Goal: Task Accomplishment & Management: Use online tool/utility

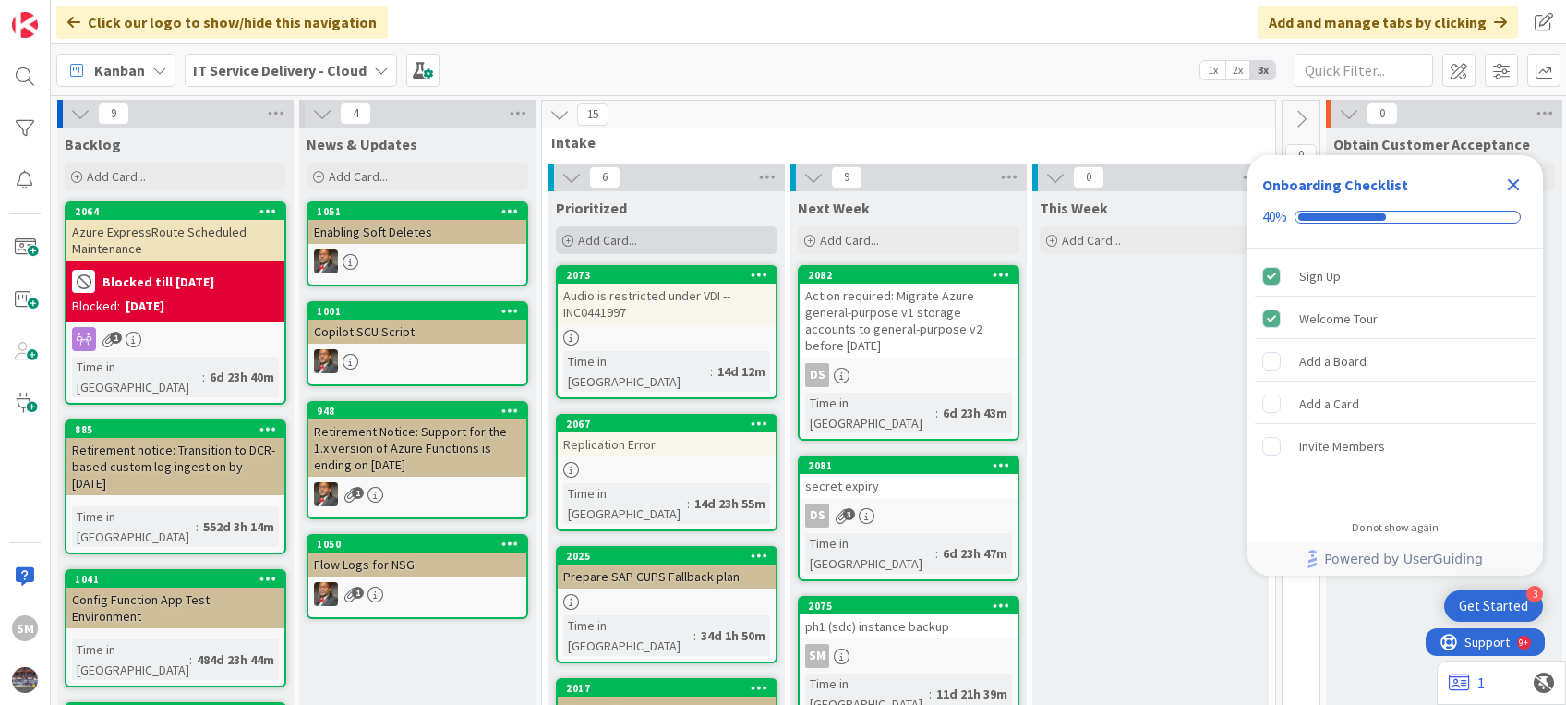
click at [693, 236] on div "Add Card..." at bounding box center [667, 240] width 222 height 28
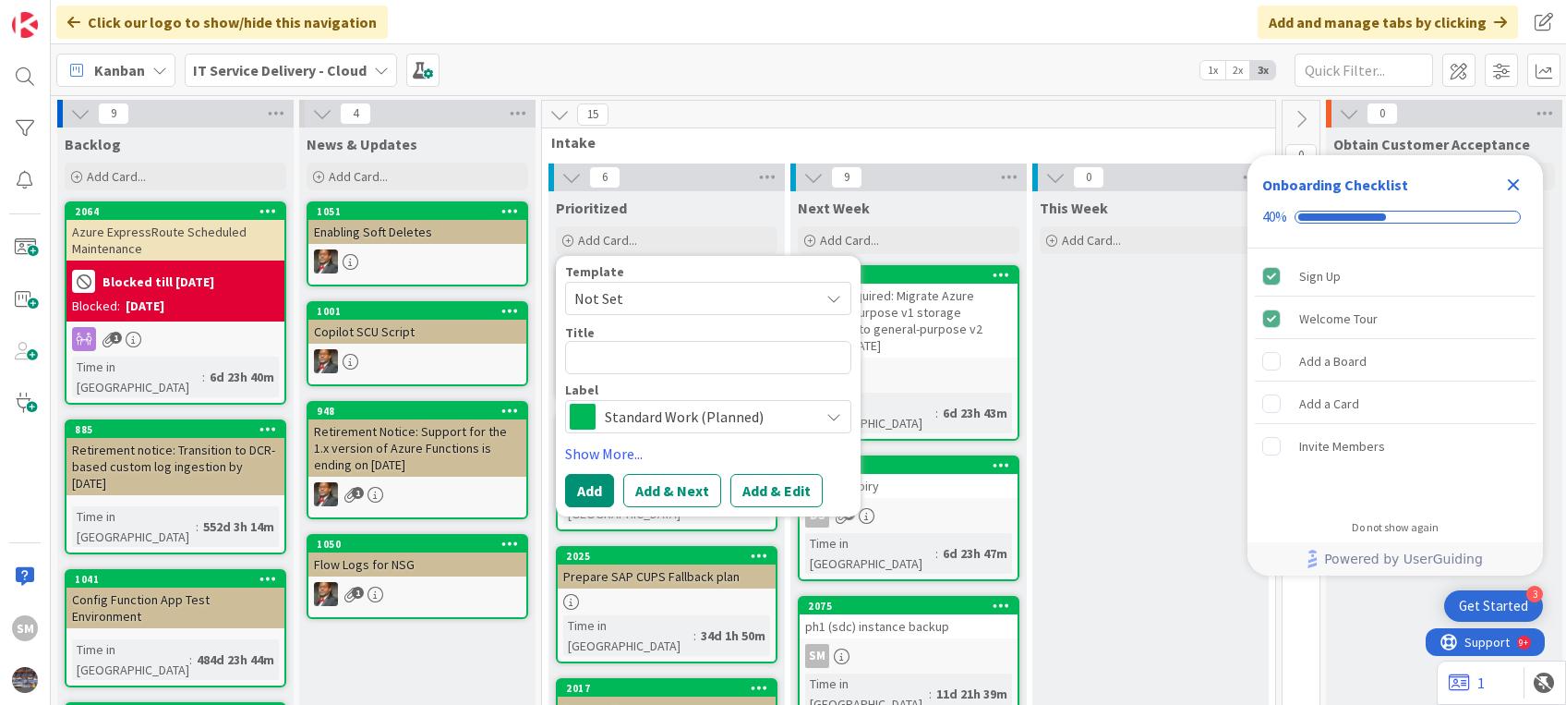
click at [635, 360] on textarea at bounding box center [708, 357] width 286 height 33
paste textarea "Request to restart AutoCAD Jobprocessor | Azpwc10cadjp00"
type textarea "x"
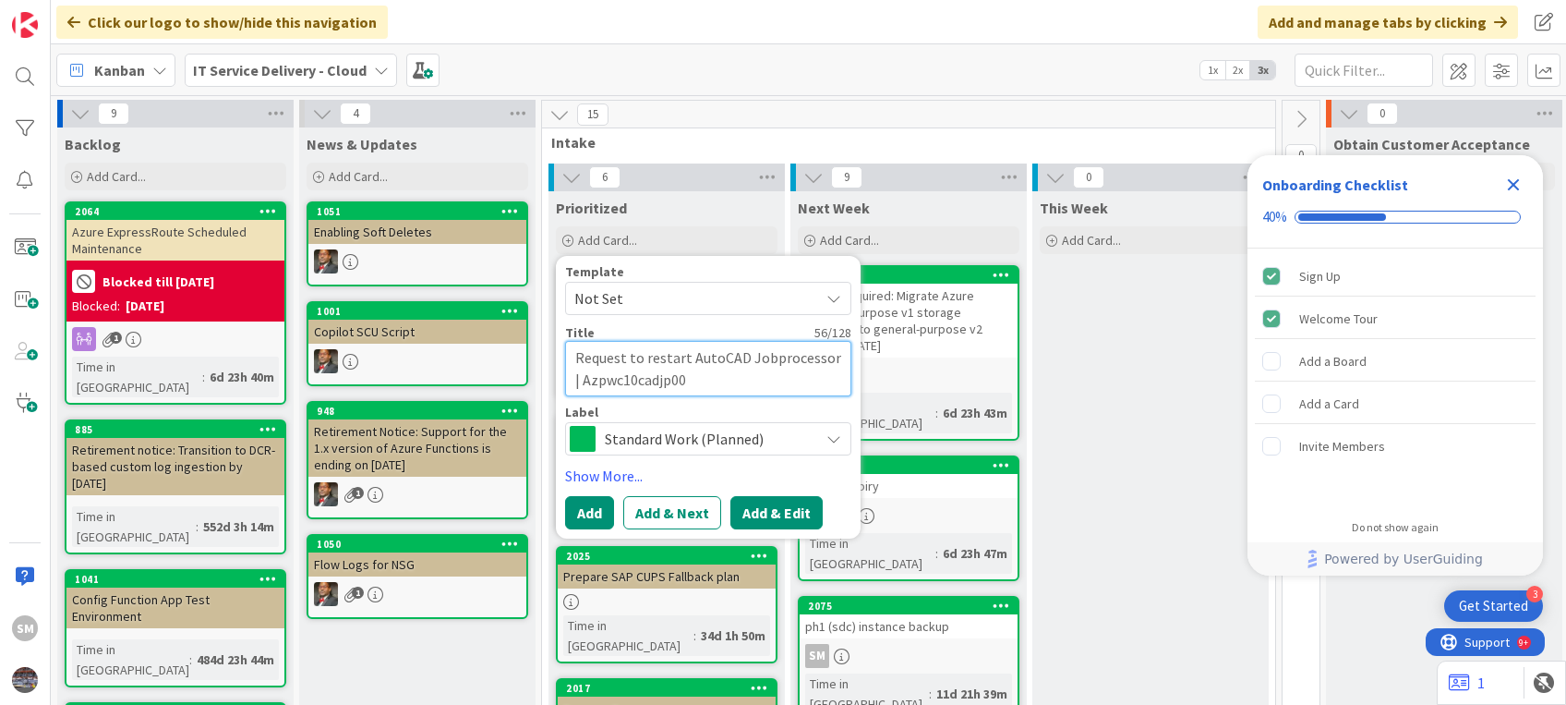
type textarea "Request to restart AutoCAD Jobprocessor | Azpwc10cadjp00"
click at [756, 510] on button "Add & Edit" at bounding box center [776, 512] width 92 height 33
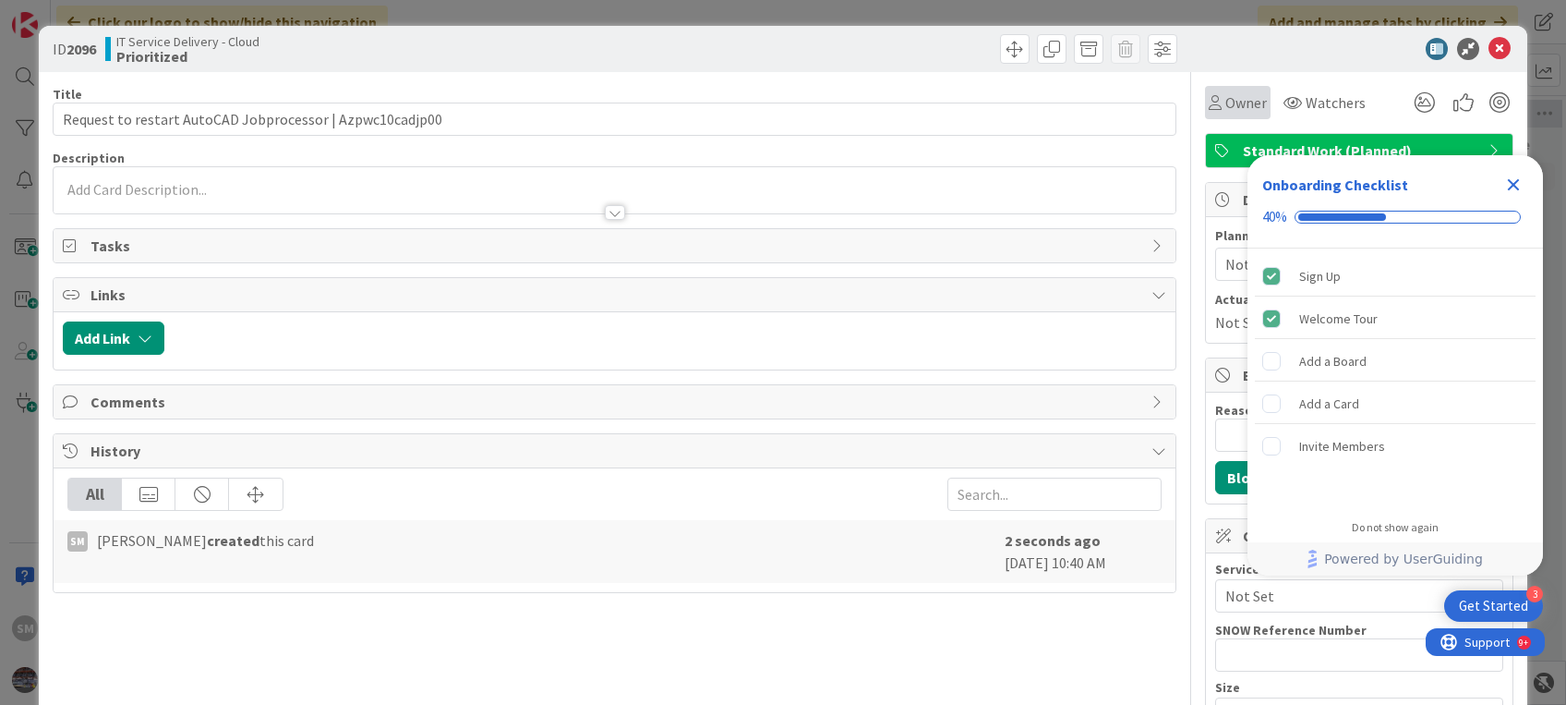
click at [1209, 98] on div "Owner" at bounding box center [1238, 102] width 58 height 22
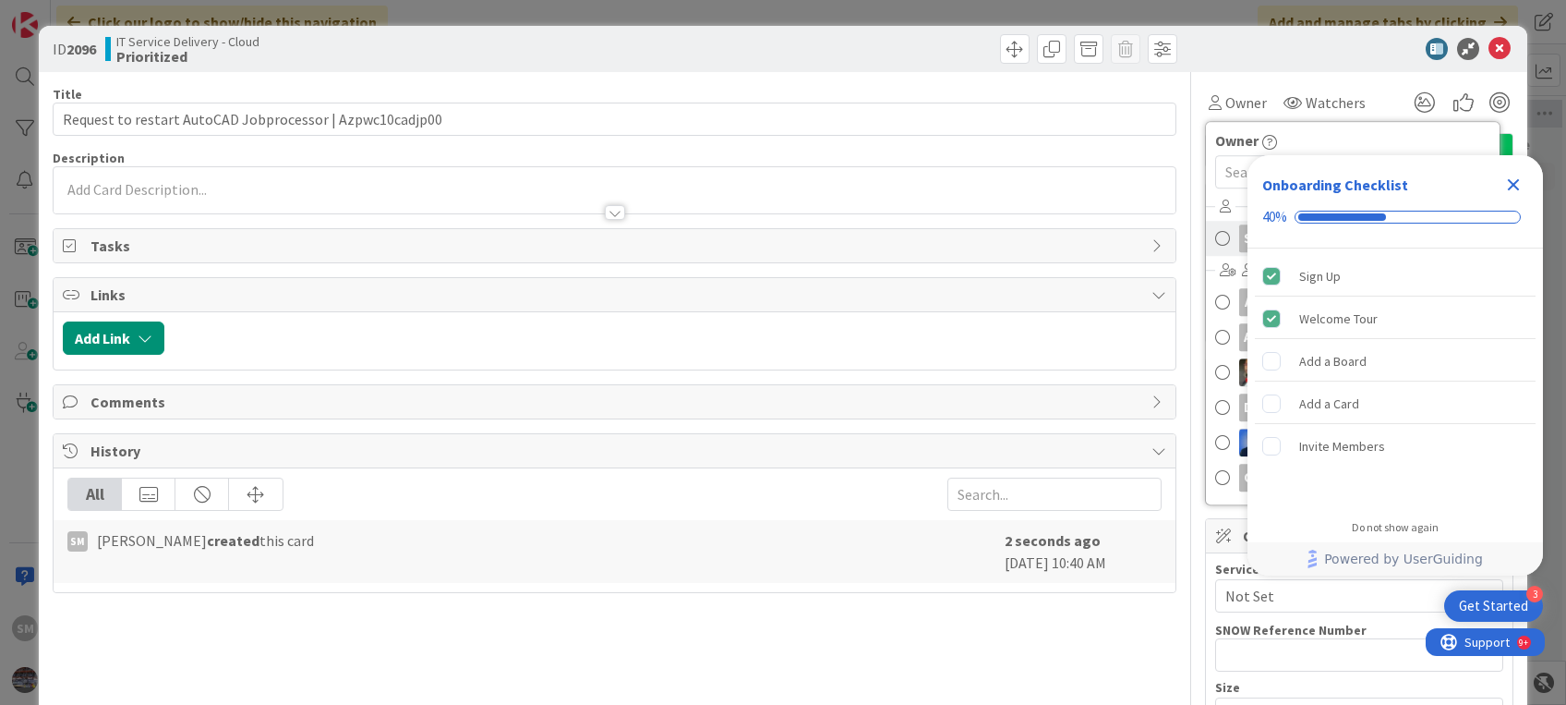
click at [1215, 235] on span at bounding box center [1222, 238] width 15 height 28
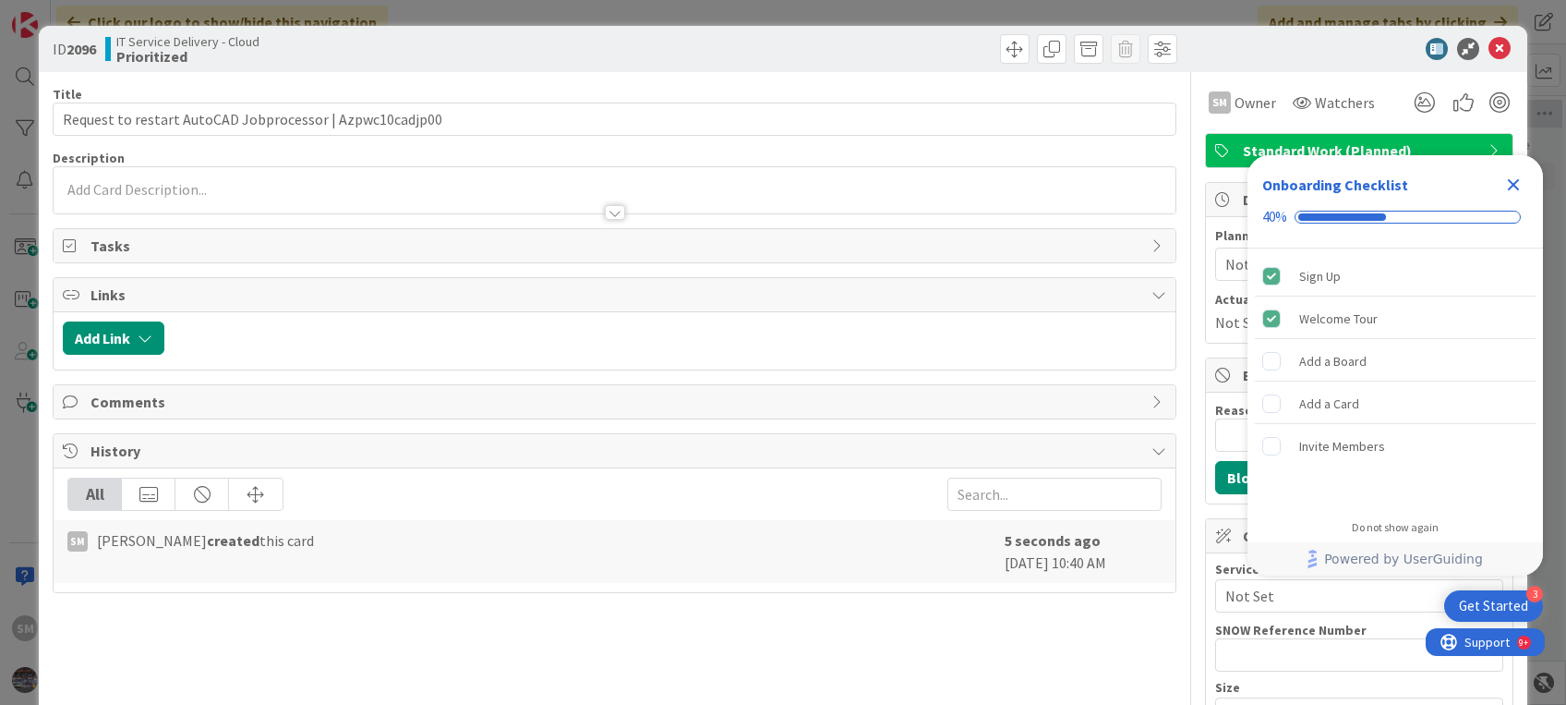
click at [1515, 189] on icon "Close Checklist" at bounding box center [1513, 185] width 22 height 22
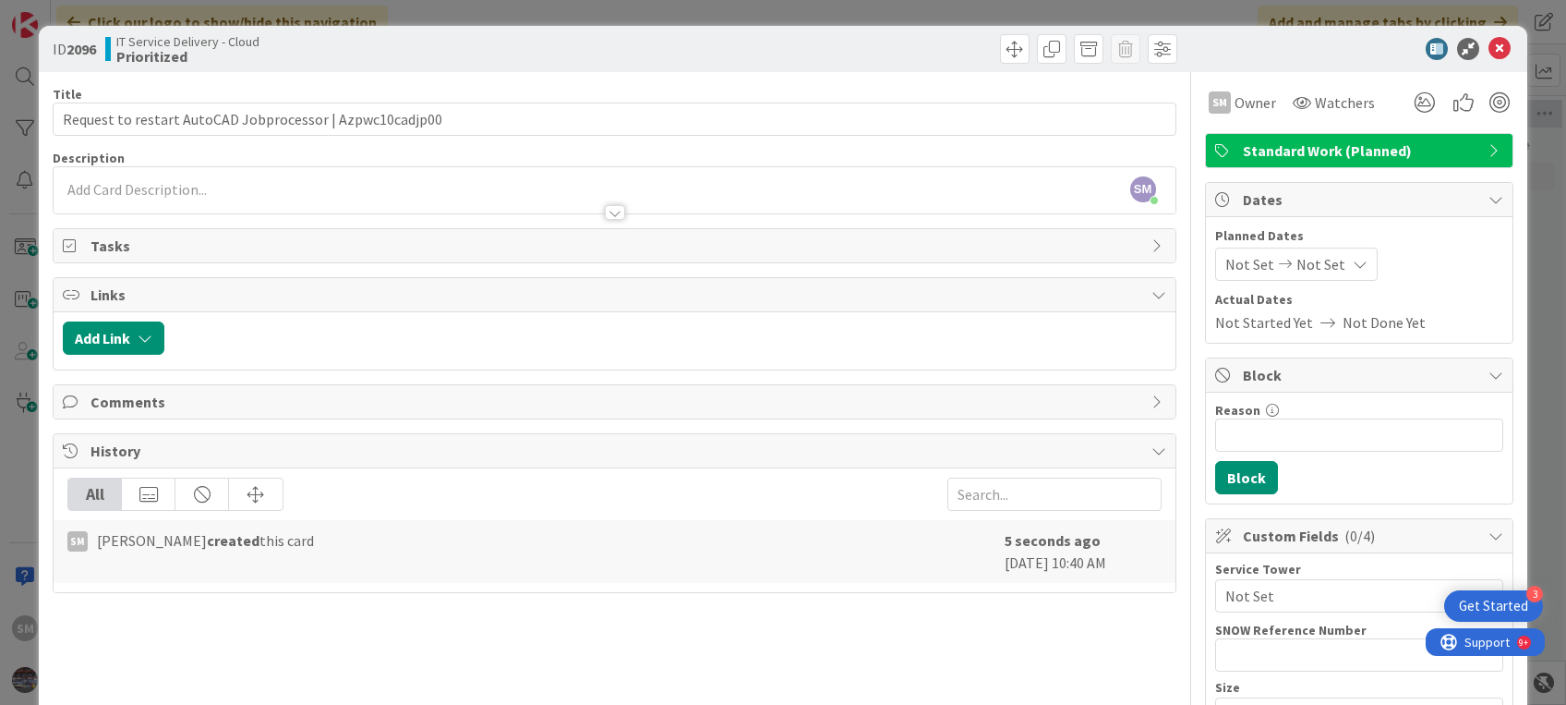
click at [374, 201] on div at bounding box center [614, 203] width 1121 height 19
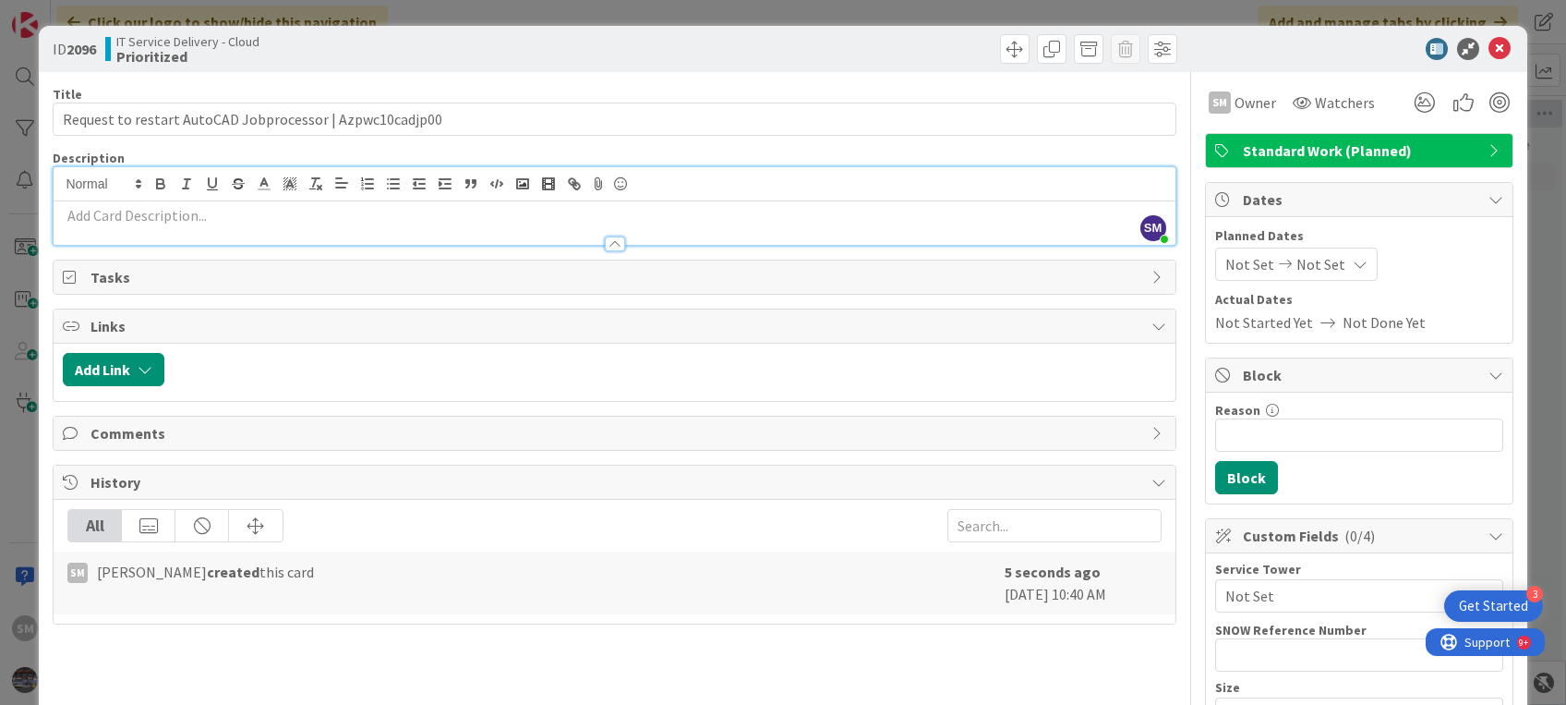
click at [271, 214] on p at bounding box center [614, 215] width 1102 height 21
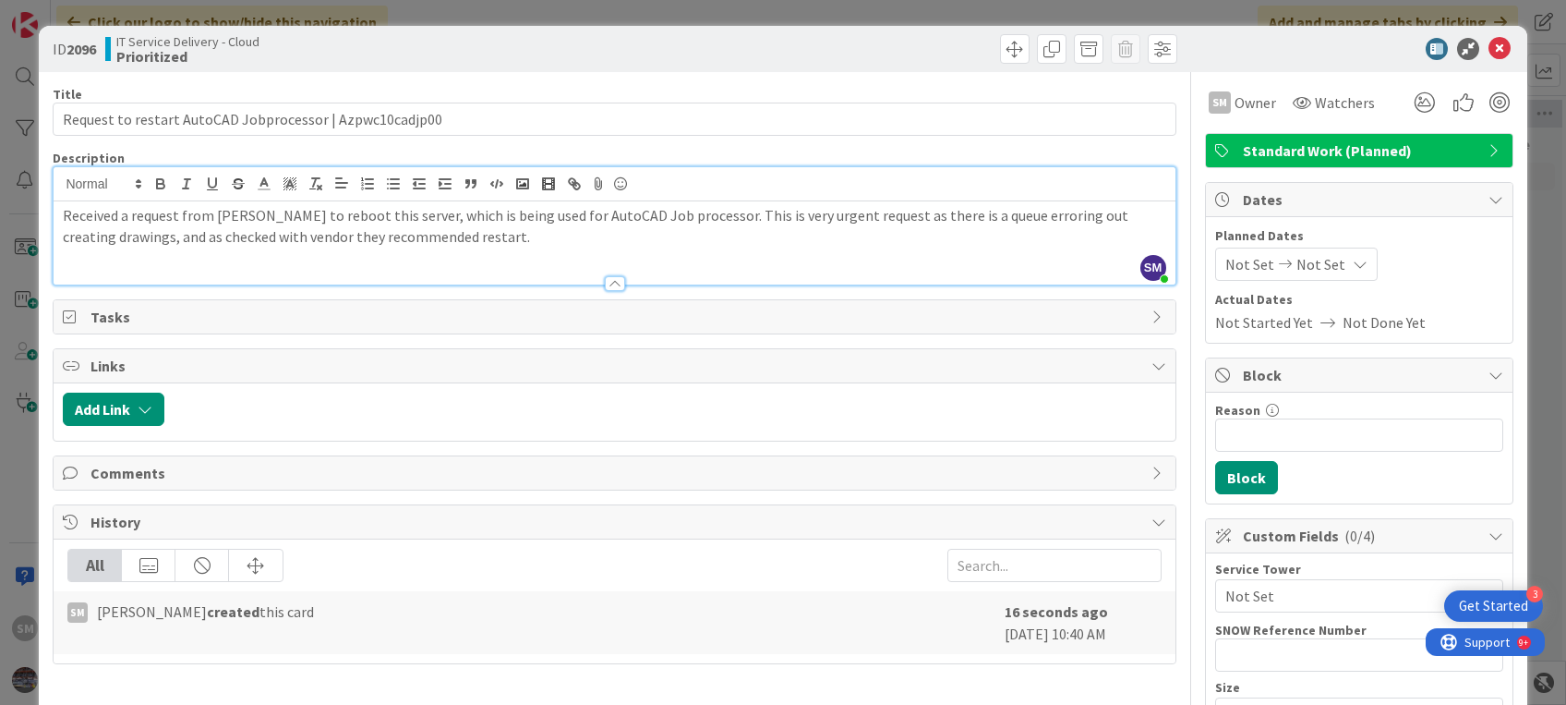
click at [60, 217] on div "Received a request from [PERSON_NAME] to reboot this server, which is being use…" at bounding box center [614, 242] width 1121 height 83
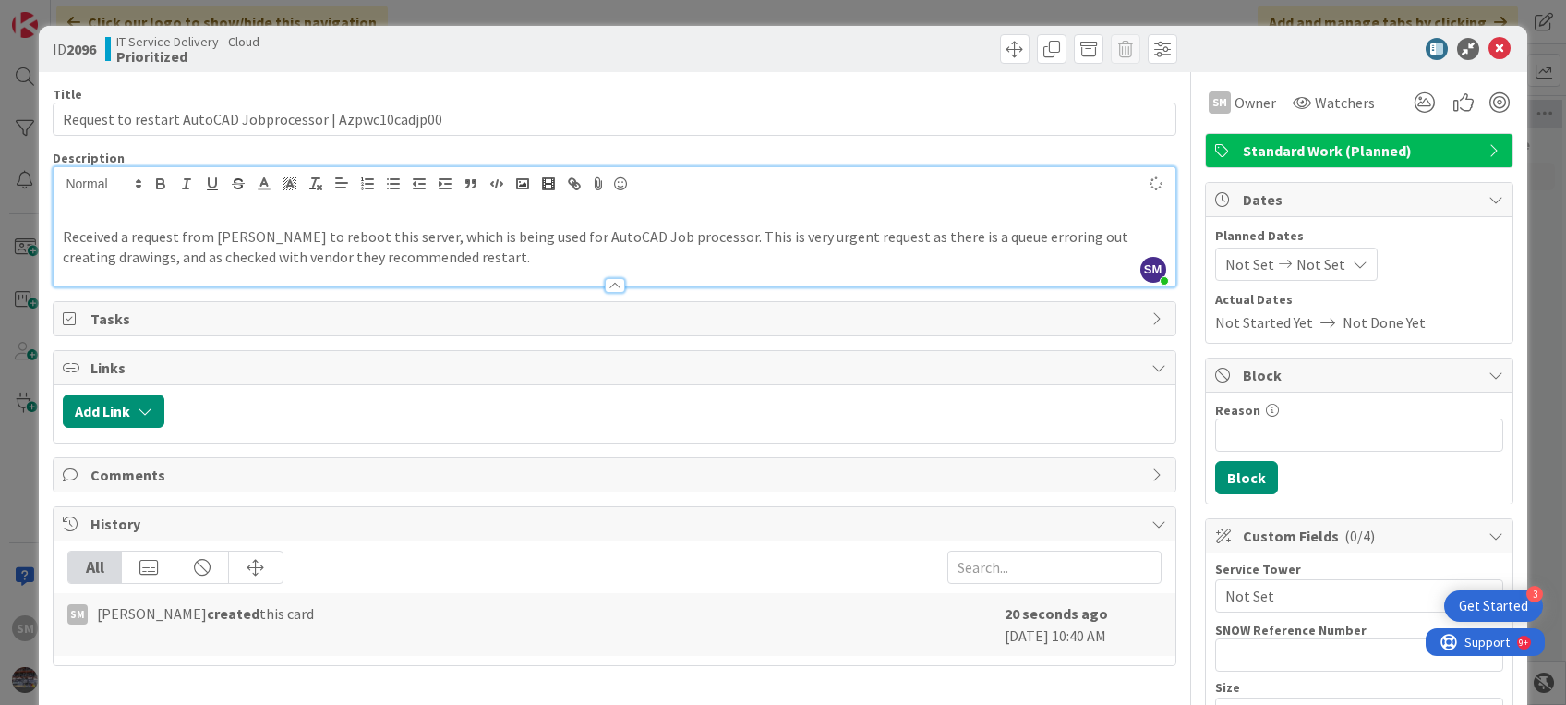
click at [66, 214] on p at bounding box center [614, 215] width 1102 height 21
click at [1488, 46] on icon at bounding box center [1499, 49] width 22 height 22
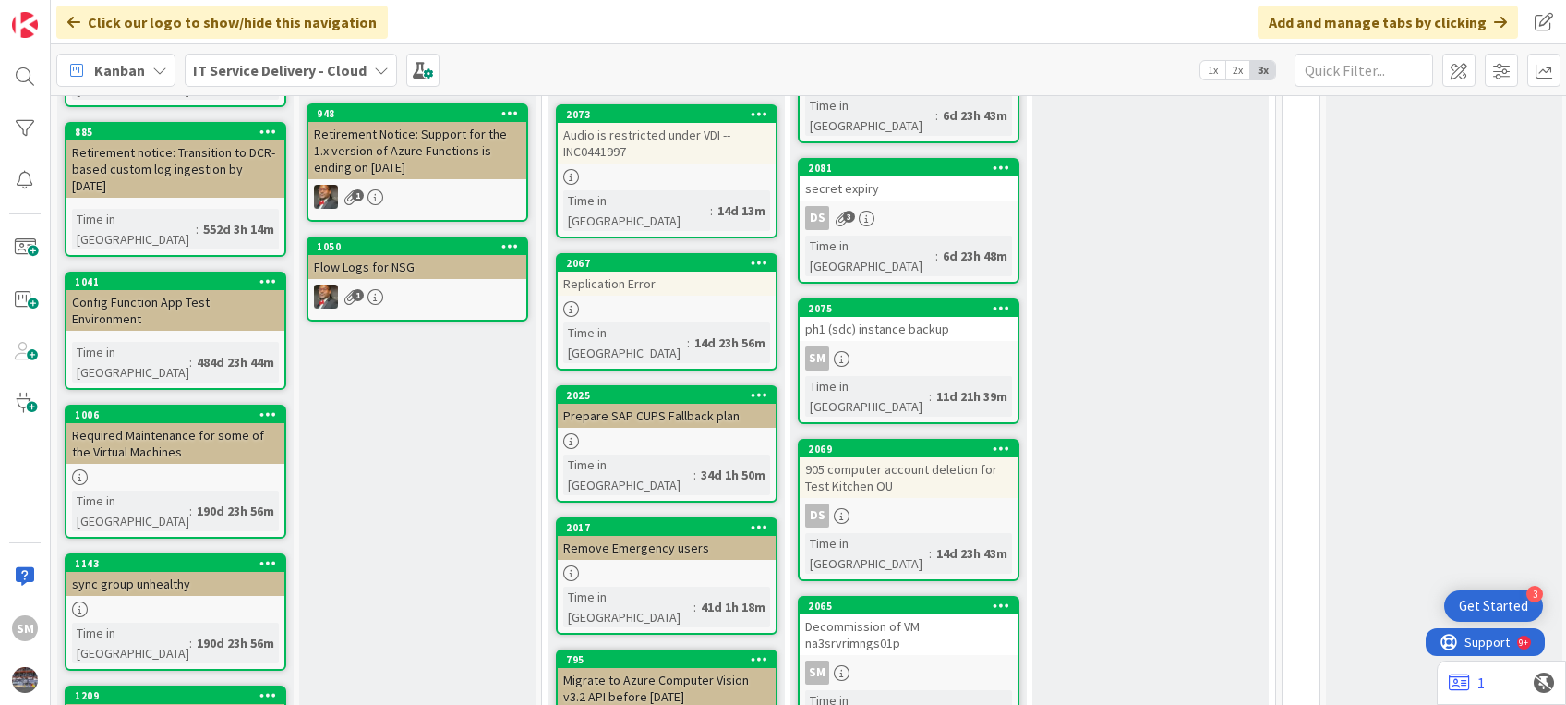
scroll to position [404, 0]
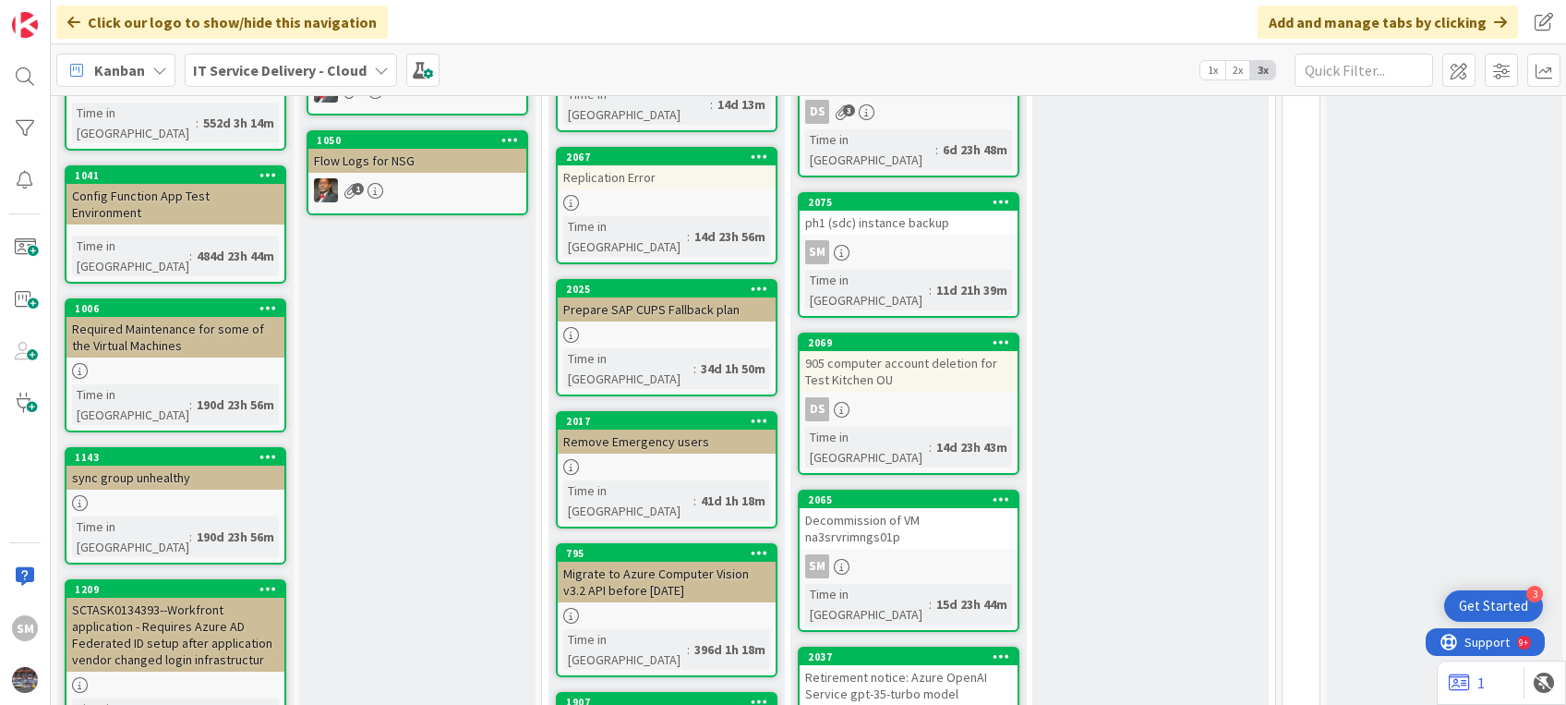
click at [1130, 472] on div "This Week Add Card..." at bounding box center [1150, 615] width 236 height 1654
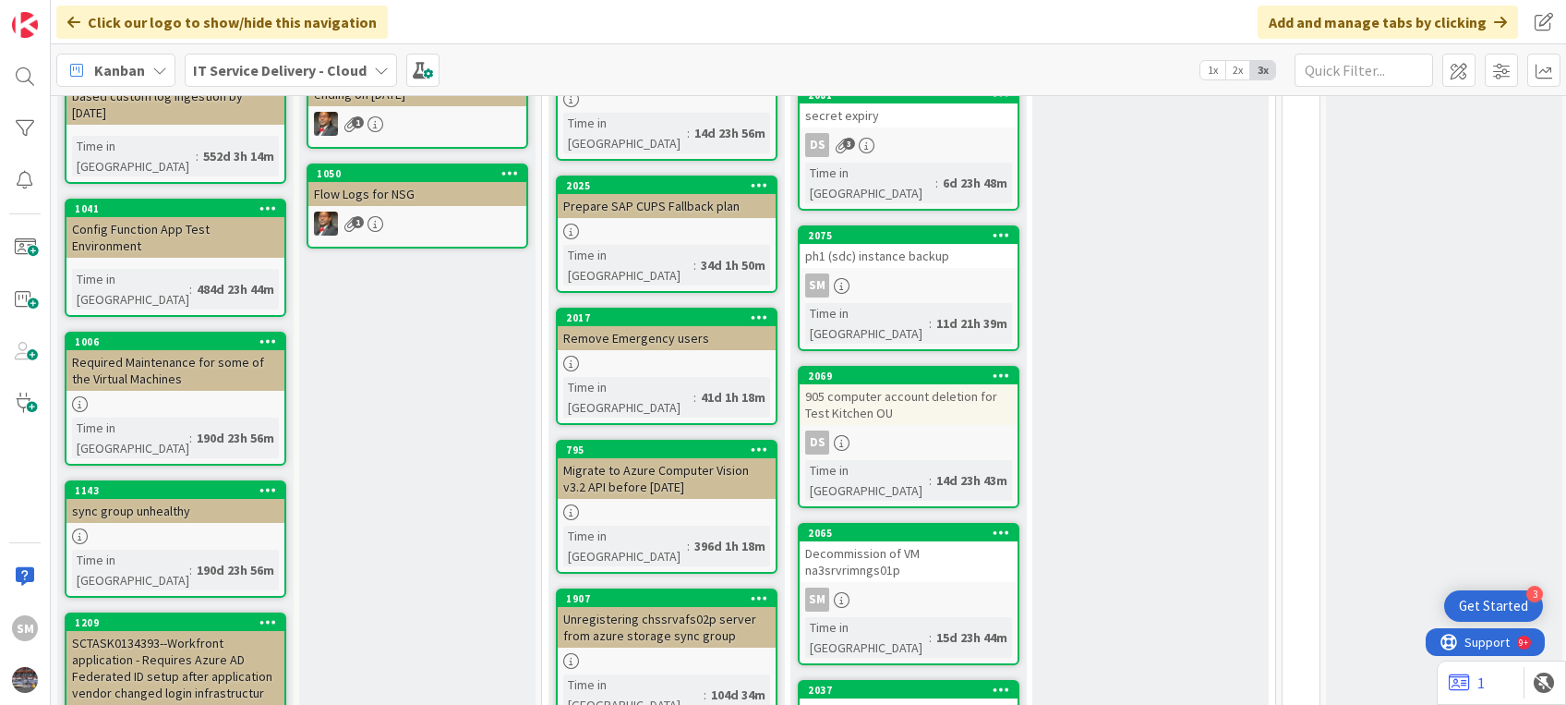
scroll to position [0, 0]
